Goal: Transaction & Acquisition: Purchase product/service

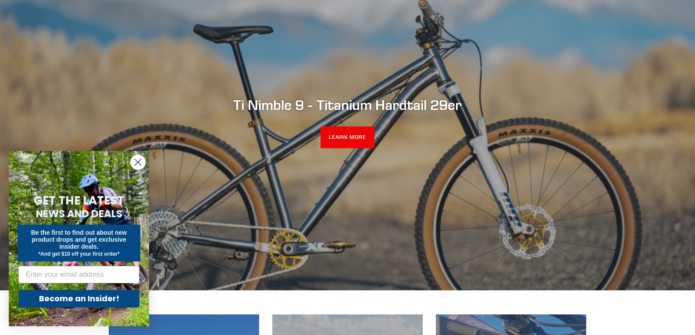
scroll to position [106, 0]
click at [135, 164] on circle "Close dialog" at bounding box center [138, 162] width 14 height 14
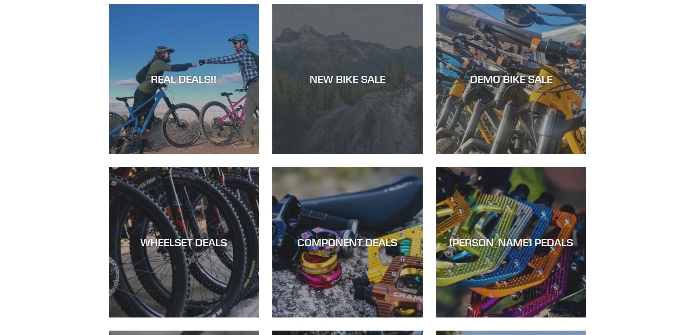
scroll to position [416, 0]
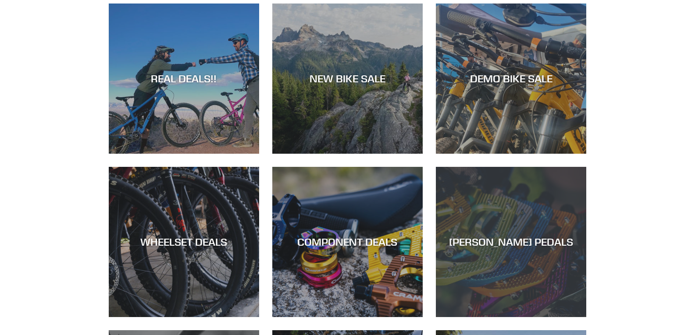
click at [498, 317] on div "CANFIELD PEDALS" at bounding box center [511, 317] width 150 height 0
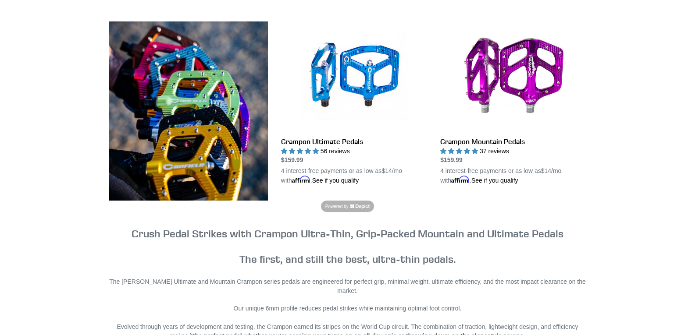
scroll to position [235, 0]
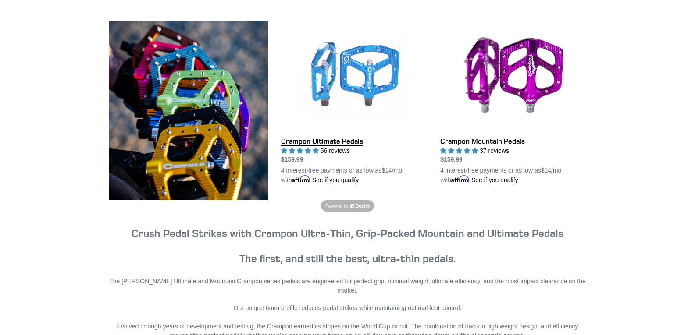
click at [348, 70] on link "Crampon Ultimate Pedals" at bounding box center [354, 103] width 146 height 164
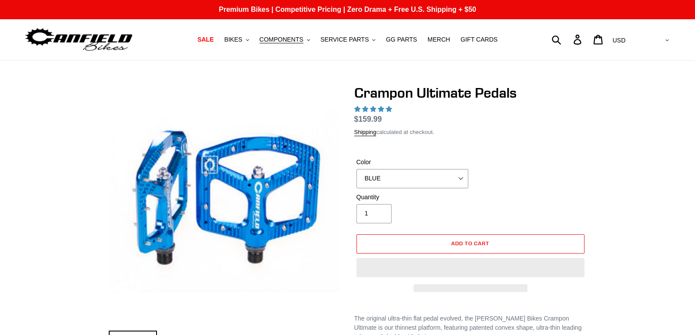
select select "highest-rating"
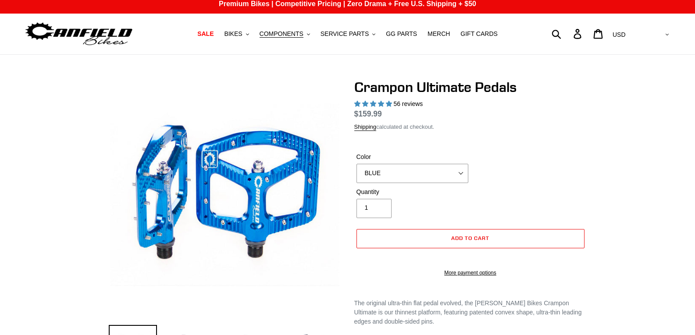
scroll to position [35, 0]
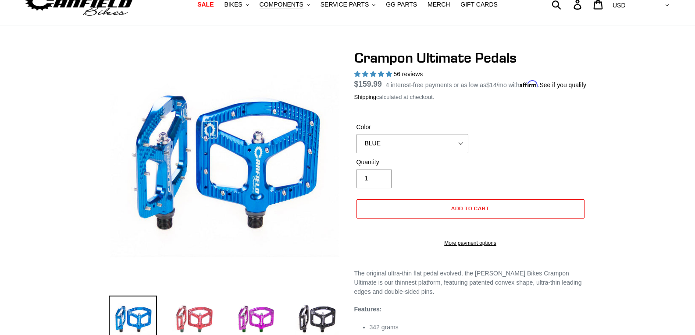
click at [210, 316] on img at bounding box center [194, 320] width 48 height 48
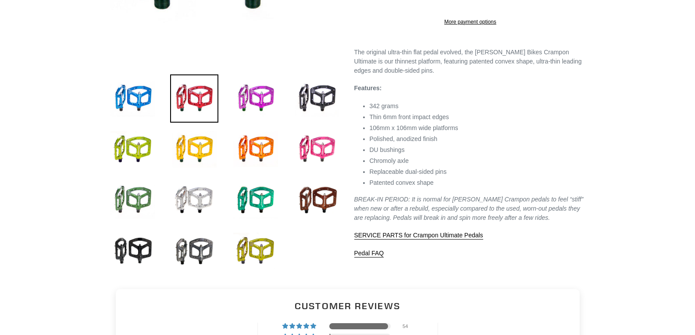
scroll to position [257, 0]
click at [190, 189] on img at bounding box center [194, 200] width 48 height 48
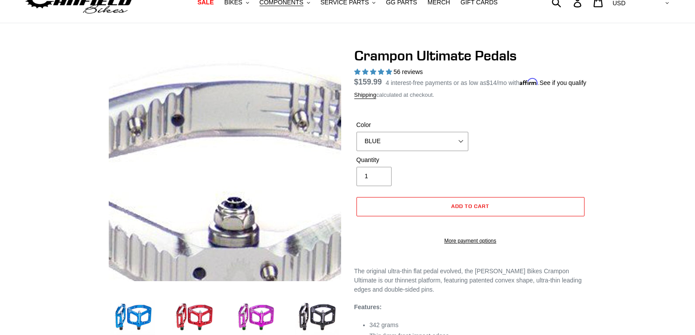
scroll to position [0, 0]
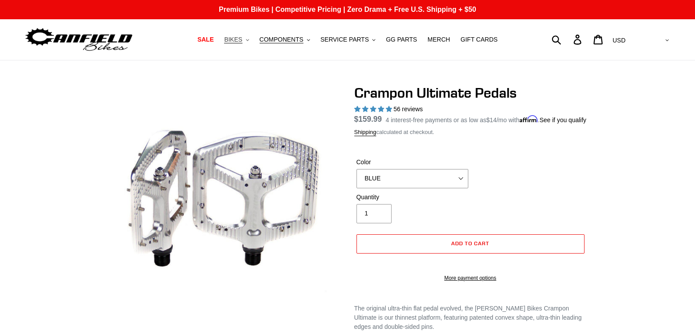
click at [242, 43] on span "BIKES" at bounding box center [233, 39] width 18 height 7
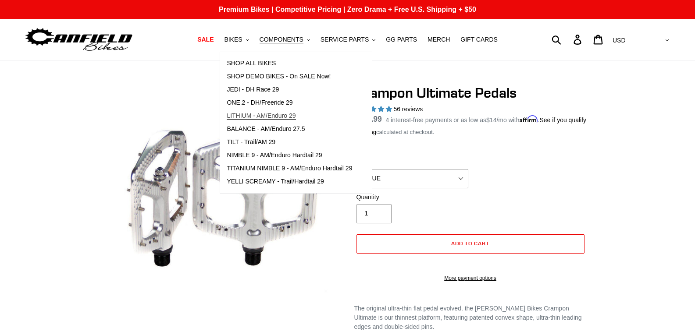
click at [273, 113] on span "LITHIUM - AM/Enduro 29" at bounding box center [261, 115] width 69 height 7
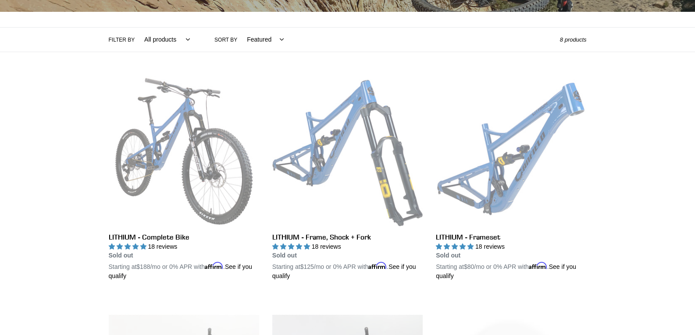
scroll to position [177, 0]
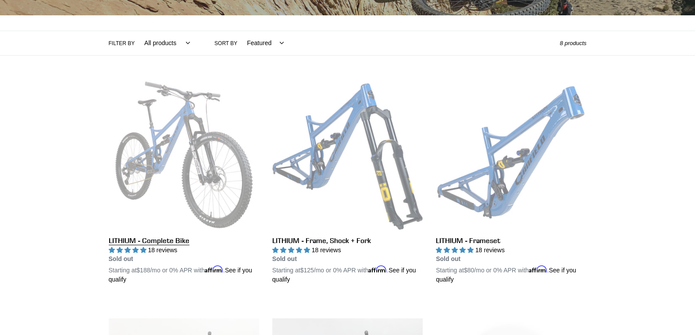
click at [165, 157] on link "LITHIUM - Complete Bike" at bounding box center [184, 182] width 150 height 205
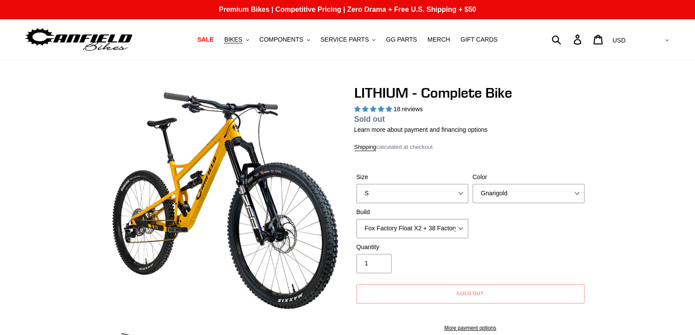
select select "highest-rating"
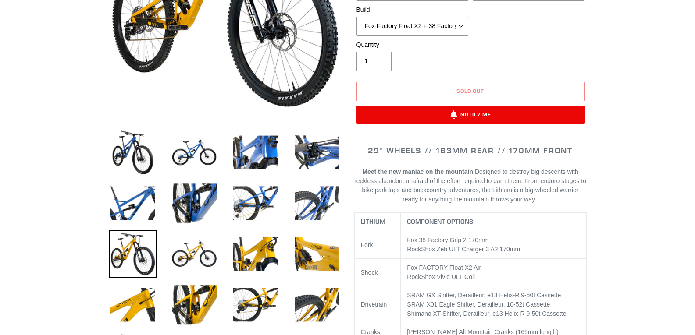
scroll to position [205, 0]
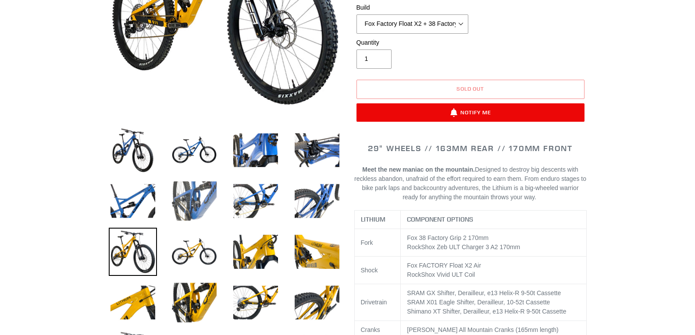
click at [197, 197] on img at bounding box center [194, 201] width 48 height 48
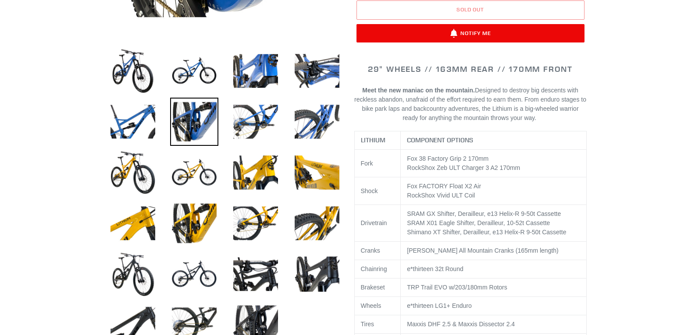
scroll to position [285, 0]
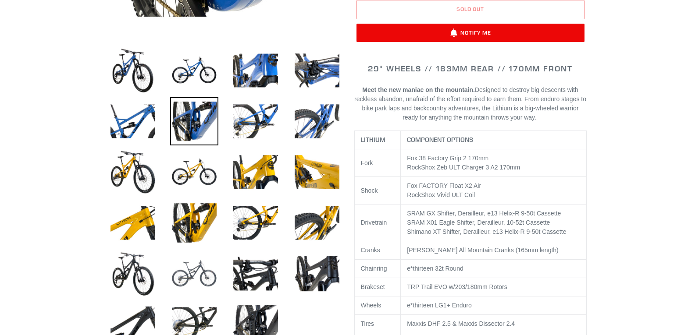
click at [205, 274] on img at bounding box center [194, 274] width 48 height 48
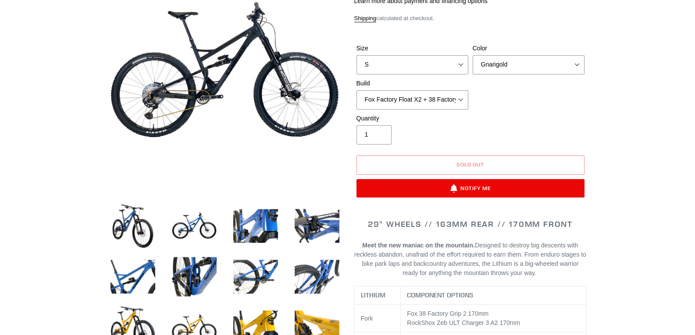
scroll to position [0, 0]
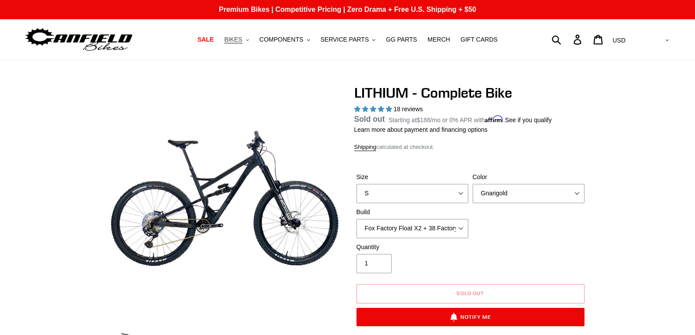
click at [242, 39] on span "BIKES" at bounding box center [233, 39] width 18 height 7
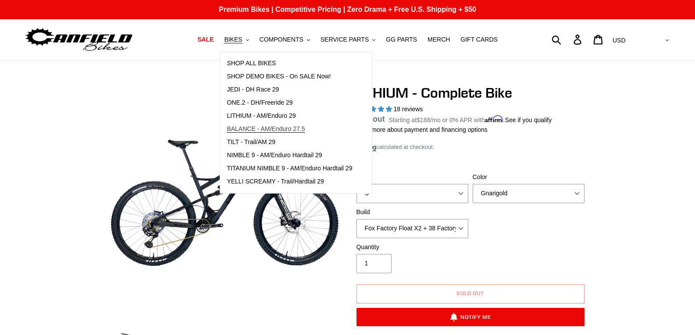
click at [255, 132] on span "BALANCE - AM/Enduro 27.5" at bounding box center [266, 128] width 78 height 7
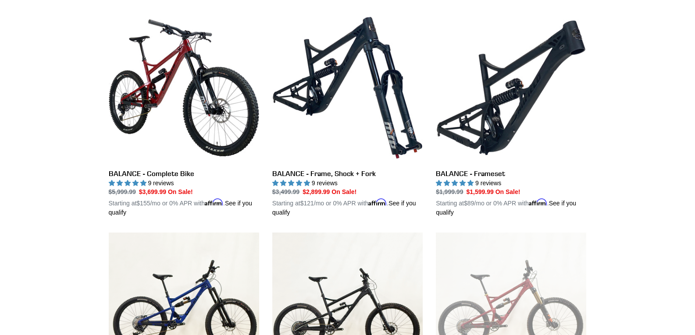
scroll to position [236, 0]
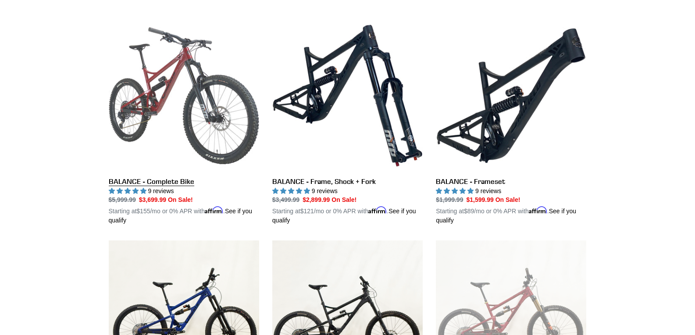
click at [166, 85] on link "BALANCE - Complete Bike" at bounding box center [184, 123] width 150 height 205
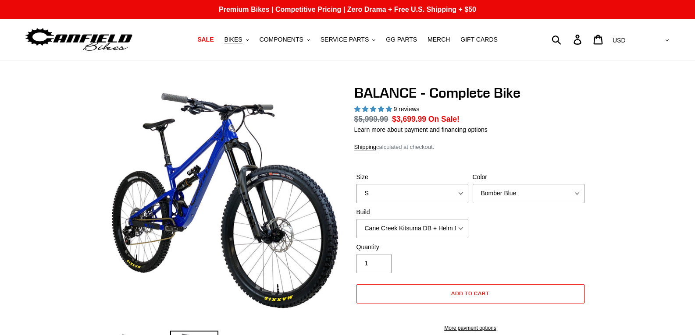
select select "highest-rating"
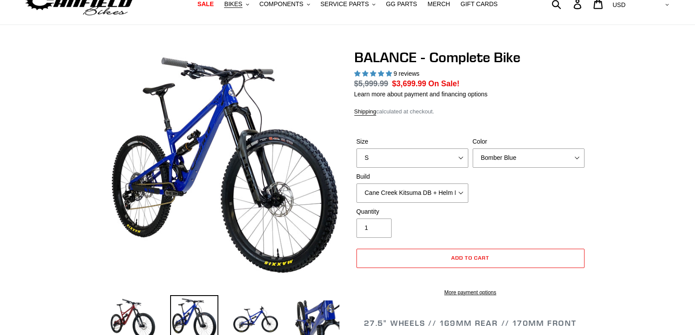
scroll to position [45, 0]
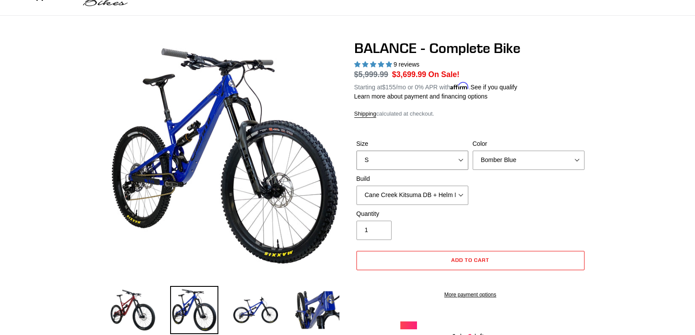
click at [404, 157] on select "S M L XL" at bounding box center [412, 160] width 112 height 19
select select "M"
click at [356, 151] on select "S M L XL" at bounding box center [412, 160] width 112 height 19
click at [533, 153] on select "Bomber Blue Goat's Blood Stealth Black" at bounding box center [529, 160] width 112 height 19
select select "Goat's Blood"
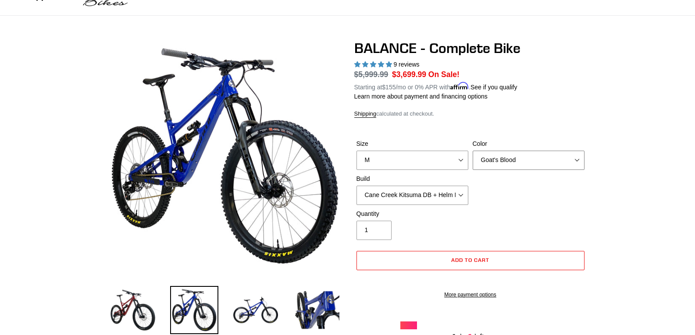
click at [473, 151] on select "Bomber Blue Goat's Blood Stealth Black" at bounding box center [529, 160] width 112 height 19
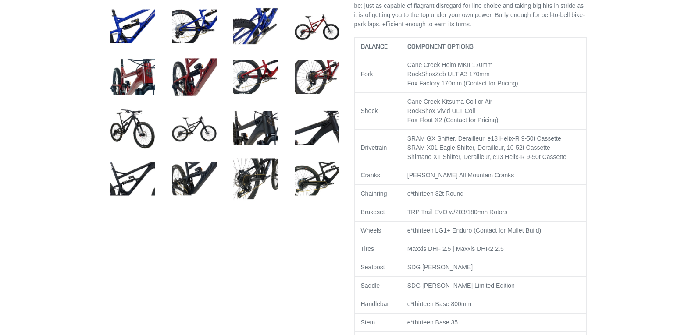
scroll to position [431, 0]
click at [263, 118] on img at bounding box center [255, 127] width 48 height 48
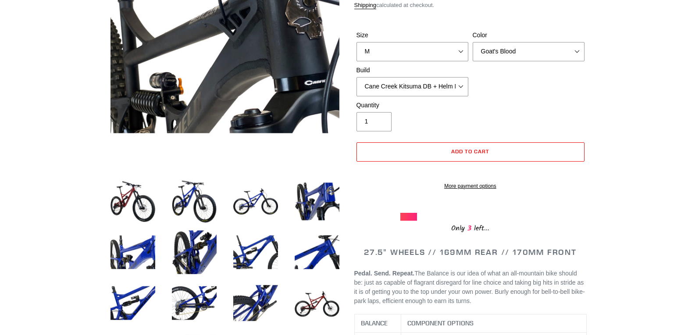
scroll to position [122, 0]
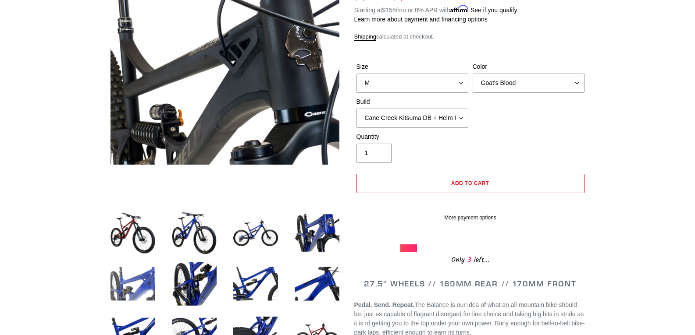
click at [138, 281] on img at bounding box center [133, 284] width 48 height 48
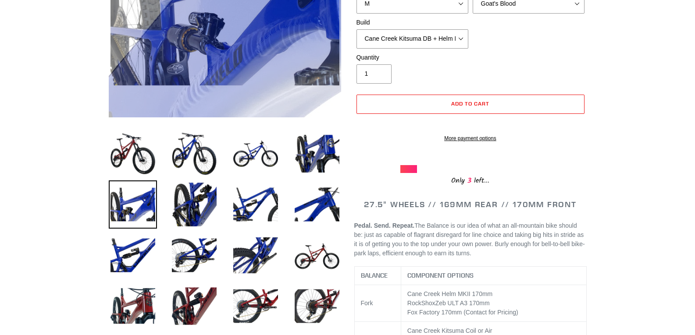
scroll to position [202, 0]
